Goal: Task Accomplishment & Management: Manage account settings

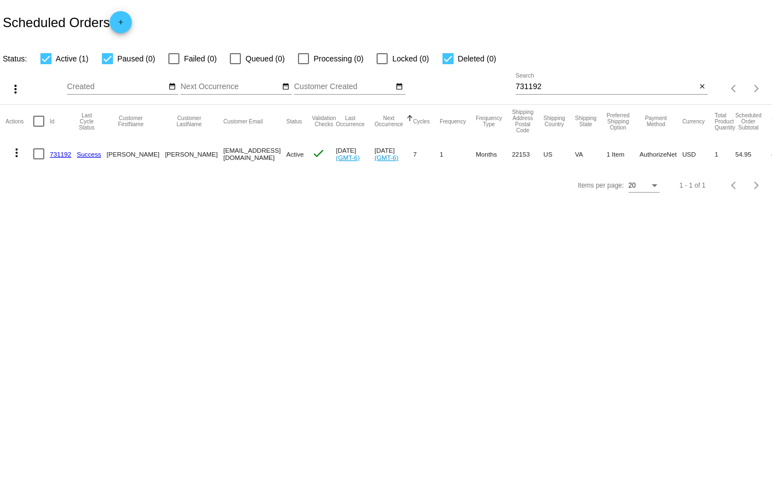
click at [52, 153] on link "731192" at bounding box center [61, 154] width 22 height 7
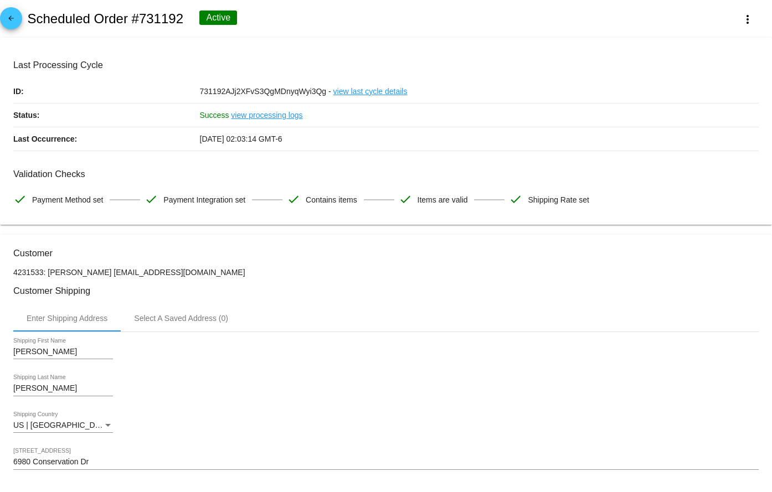
click at [6, 23] on mat-icon "arrow_back" at bounding box center [10, 20] width 13 height 13
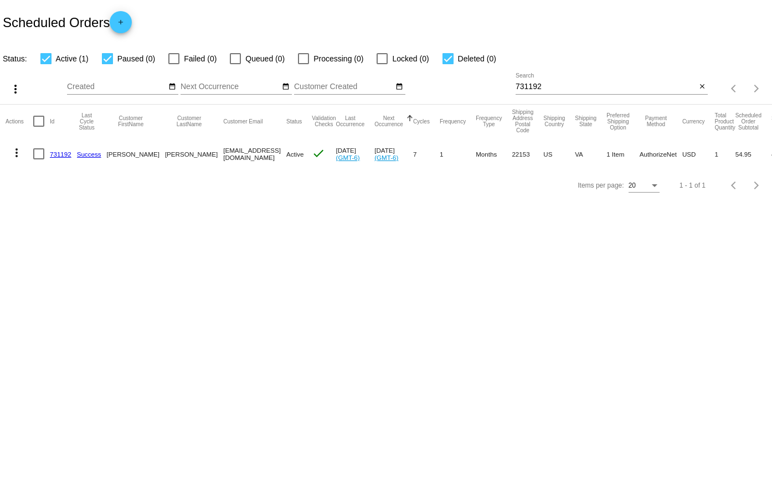
click at [552, 80] on div "731192 Search" at bounding box center [605, 84] width 180 height 22
click at [549, 87] on input "731192" at bounding box center [605, 86] width 180 height 9
paste input "951206"
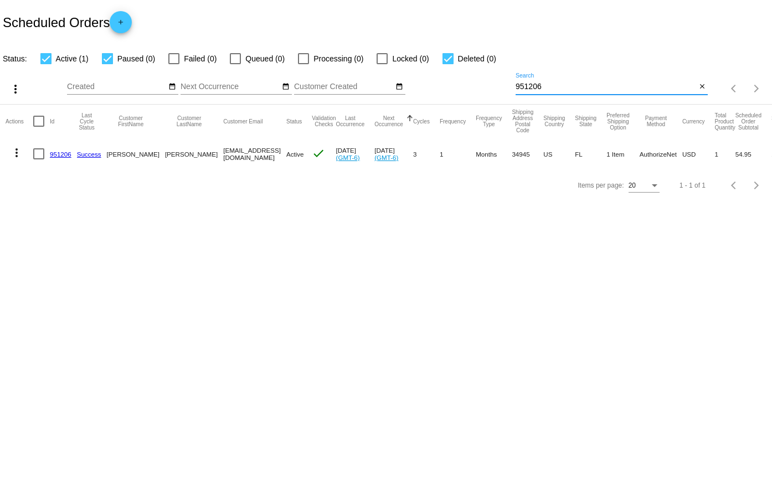
type input "951206"
click at [60, 156] on link "951206" at bounding box center [61, 154] width 22 height 7
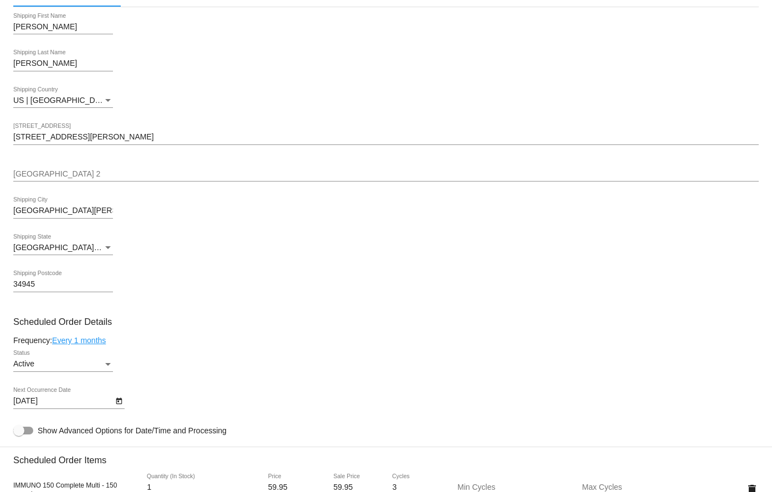
scroll to position [664, 0]
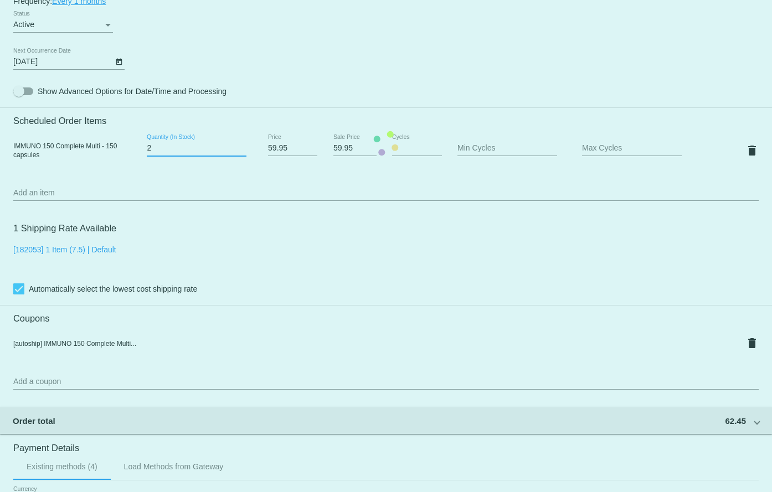
type input "2"
click at [241, 146] on input "2" at bounding box center [197, 148] width 100 height 9
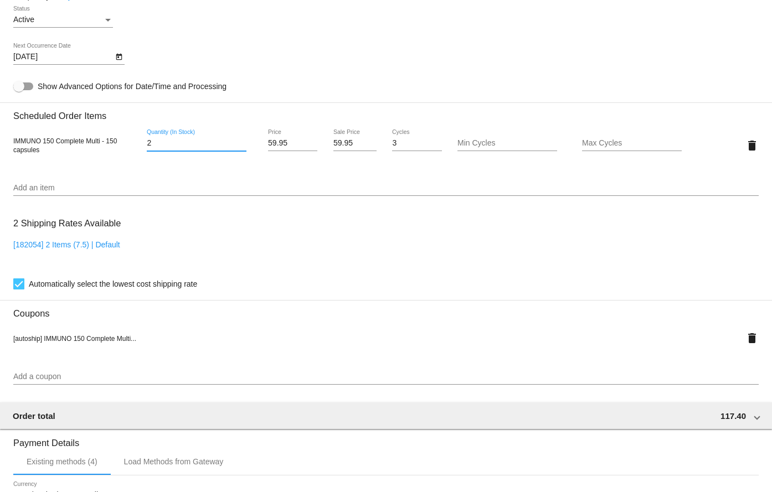
scroll to position [609, 0]
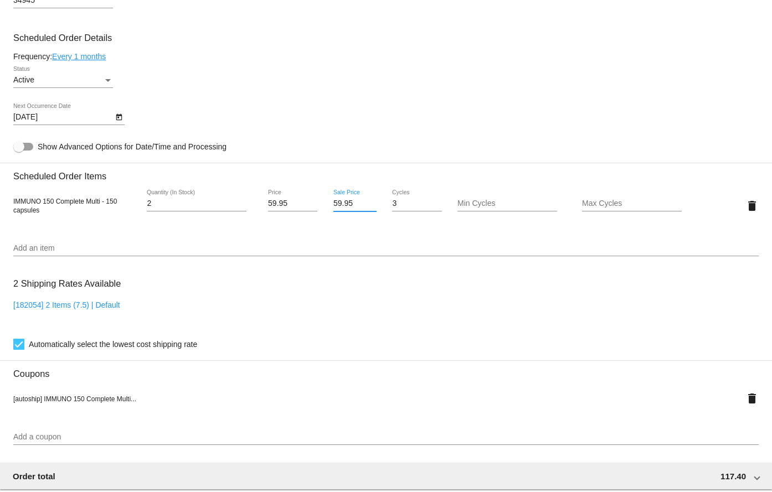
click at [346, 204] on input "59.95" at bounding box center [354, 203] width 43 height 9
click at [345, 125] on mat-card "Customer 3125945: [PERSON_NAME] [EMAIL_ADDRESS][DOMAIN_NAME] Customer Shipping …" at bounding box center [386, 199] width 772 height 1146
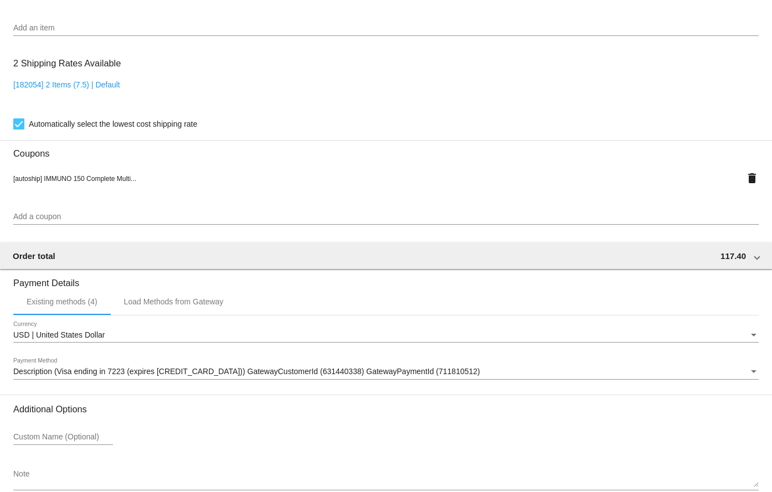
scroll to position [830, 0]
drag, startPoint x: 739, startPoint y: 178, endPoint x: 731, endPoint y: 178, distance: 8.9
click at [745, 178] on mat-icon "delete" at bounding box center [751, 176] width 13 height 13
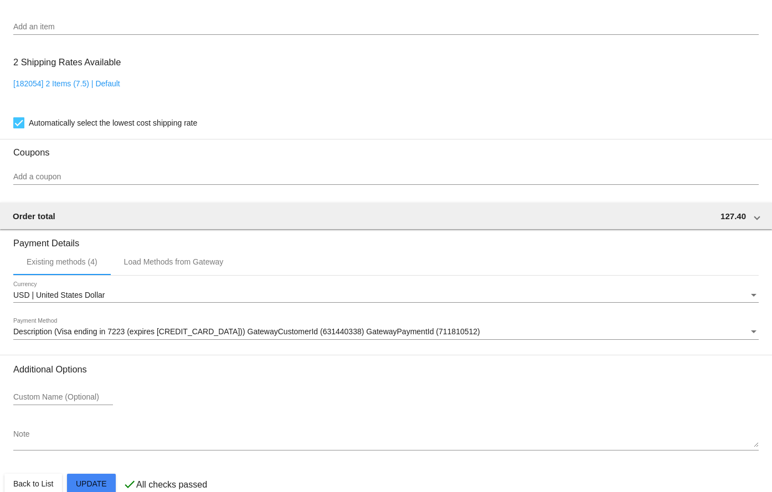
click at [45, 175] on input "Add a coupon" at bounding box center [385, 177] width 745 height 9
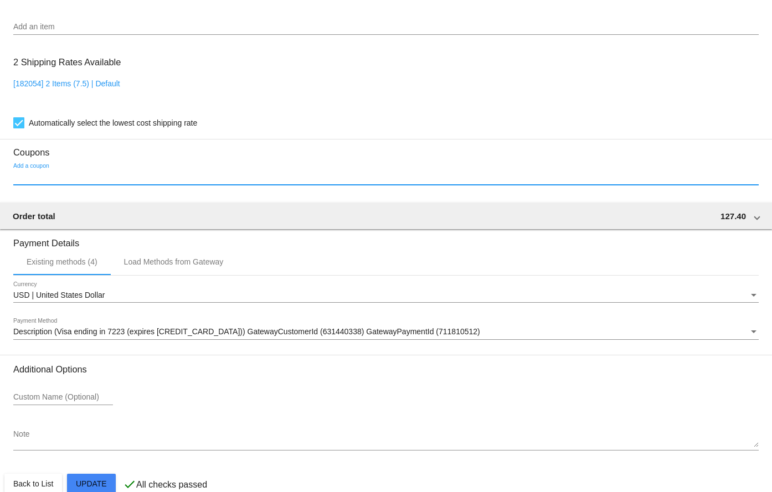
click at [64, 177] on input "Add a coupon" at bounding box center [385, 177] width 745 height 9
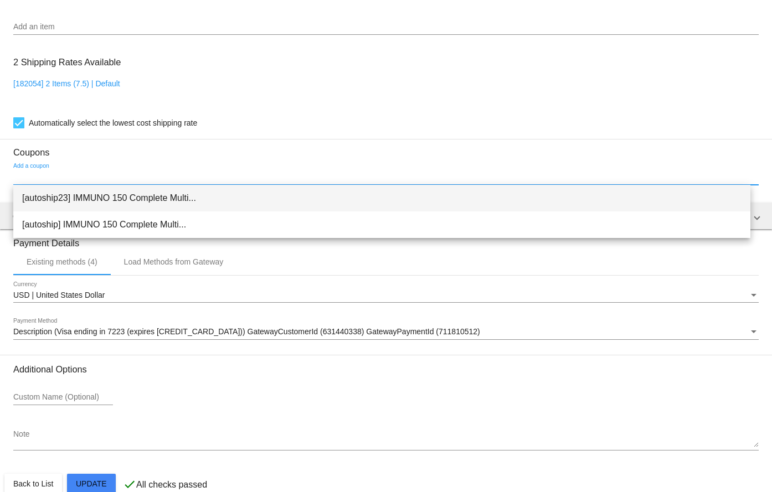
click at [141, 199] on span "[autoship23] IMMUNO 150 Complete Multi..." at bounding box center [381, 198] width 719 height 27
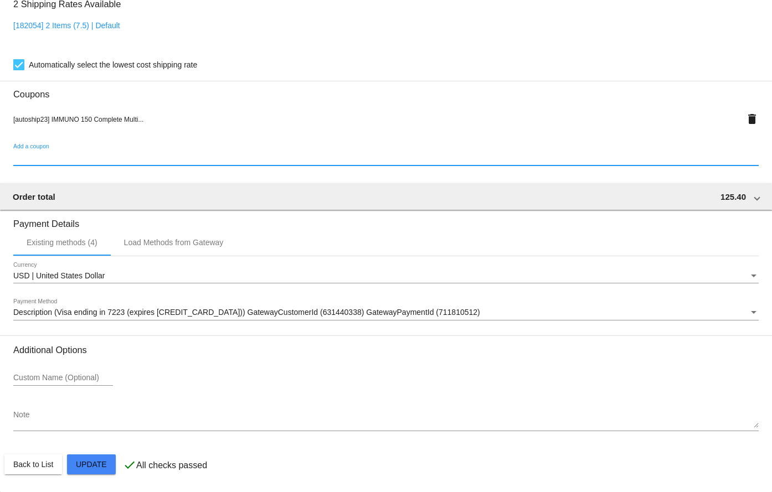
scroll to position [667, 0]
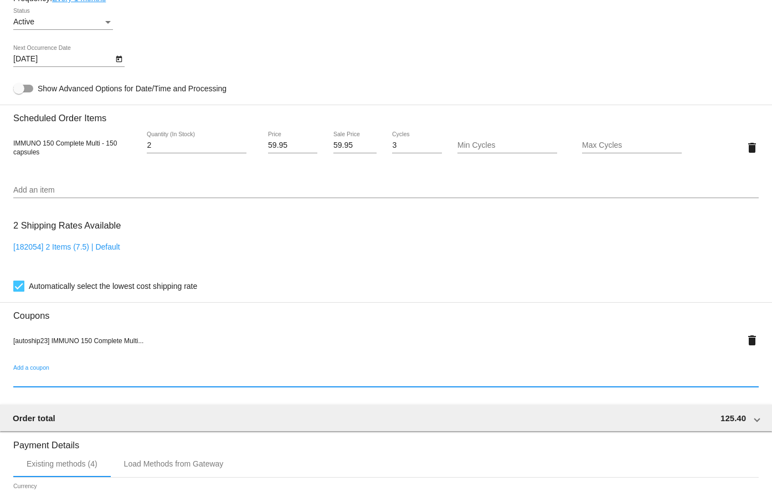
click at [340, 142] on input "59.95" at bounding box center [354, 145] width 43 height 9
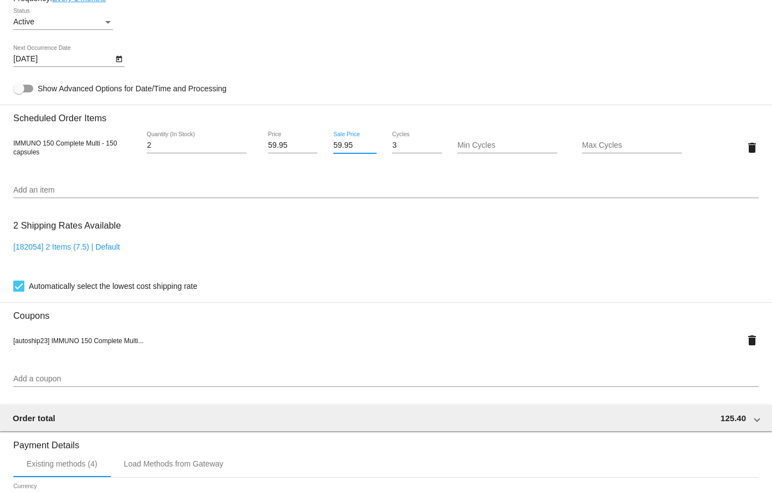
click at [340, 142] on input "59.95" at bounding box center [354, 145] width 43 height 9
click at [354, 85] on mat-card "Customer 3125945: [PERSON_NAME] [EMAIL_ADDRESS][DOMAIN_NAME] Customer Shipping …" at bounding box center [386, 141] width 772 height 1146
click at [353, 142] on input "Sale Price" at bounding box center [354, 145] width 43 height 9
type input "54.55"
click at [389, 51] on mat-card "Customer 3125945: [PERSON_NAME] [EMAIL_ADDRESS][DOMAIN_NAME] Customer Shipping …" at bounding box center [386, 141] width 772 height 1146
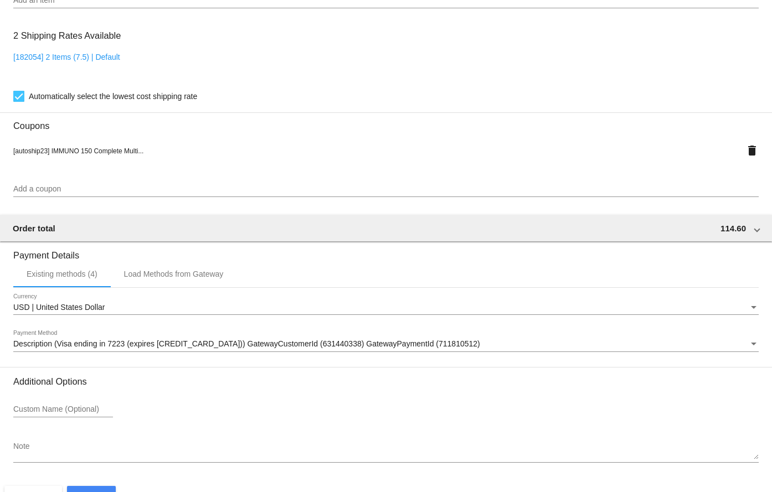
scroll to position [888, 0]
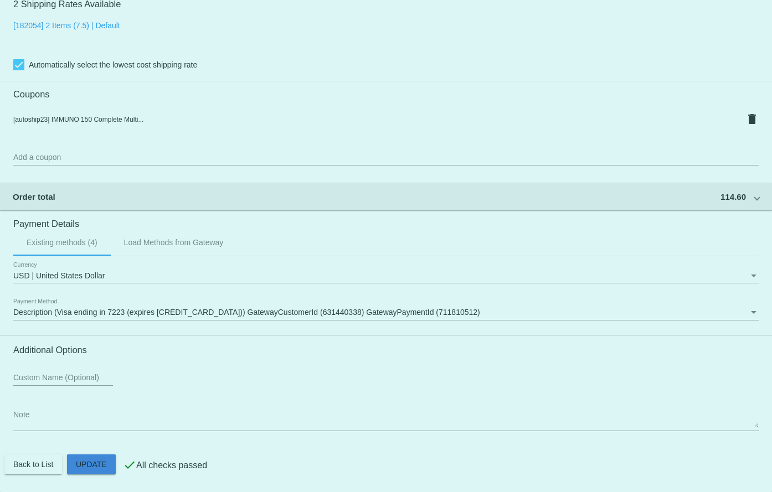
drag, startPoint x: 82, startPoint y: 462, endPoint x: 184, endPoint y: 459, distance: 101.9
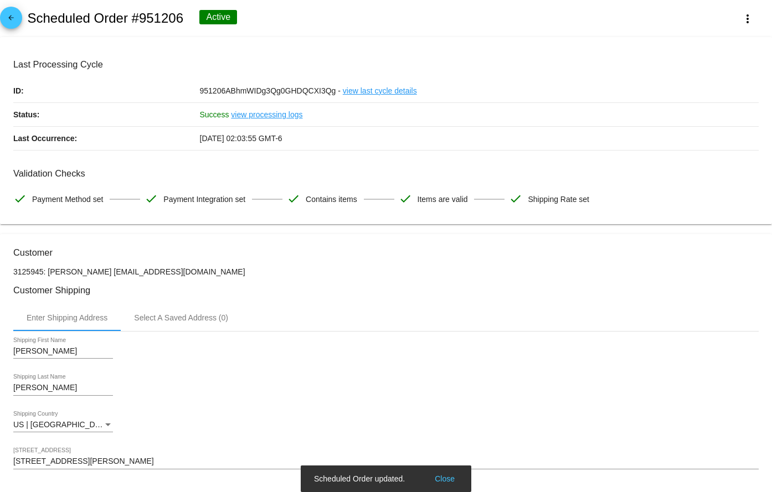
scroll to position [0, 0]
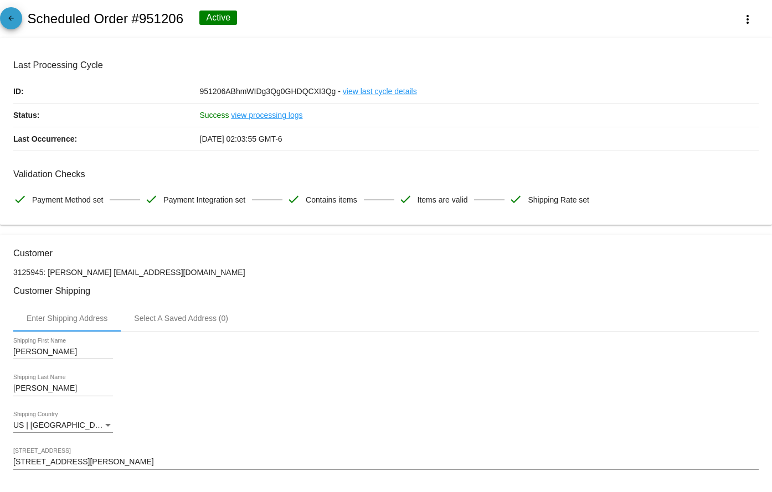
click at [13, 18] on mat-icon "arrow_back" at bounding box center [10, 20] width 13 height 13
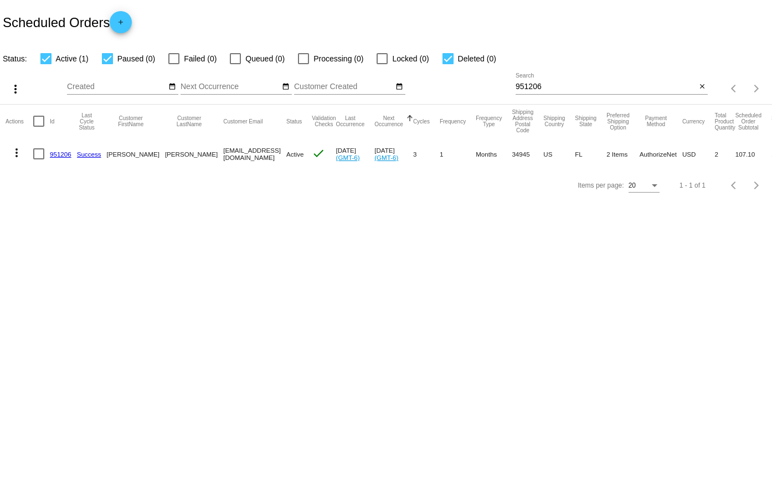
click at [707, 86] on div "close" at bounding box center [702, 87] width 12 height 12
click at [704, 86] on mat-icon "close" at bounding box center [702, 86] width 8 height 9
